Goal: Transaction & Acquisition: Obtain resource

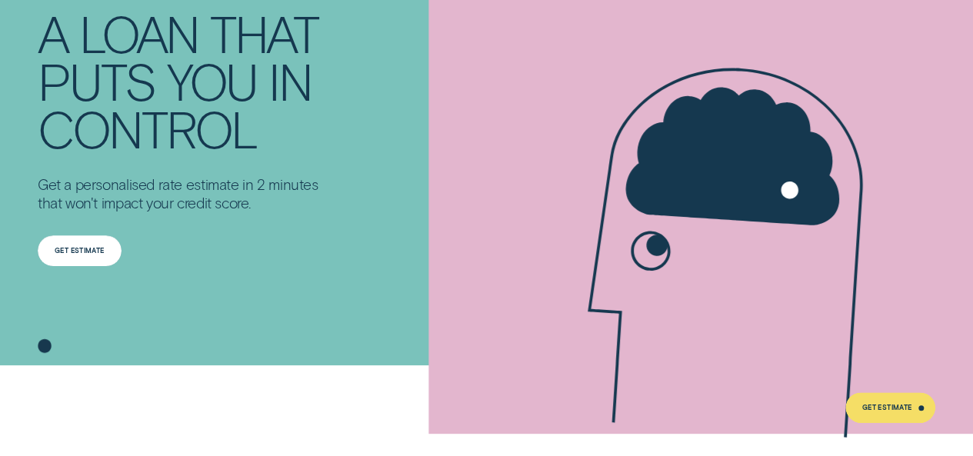
click at [106, 246] on div "Get Estimate" at bounding box center [80, 250] width 84 height 31
